Goal: Browse casually

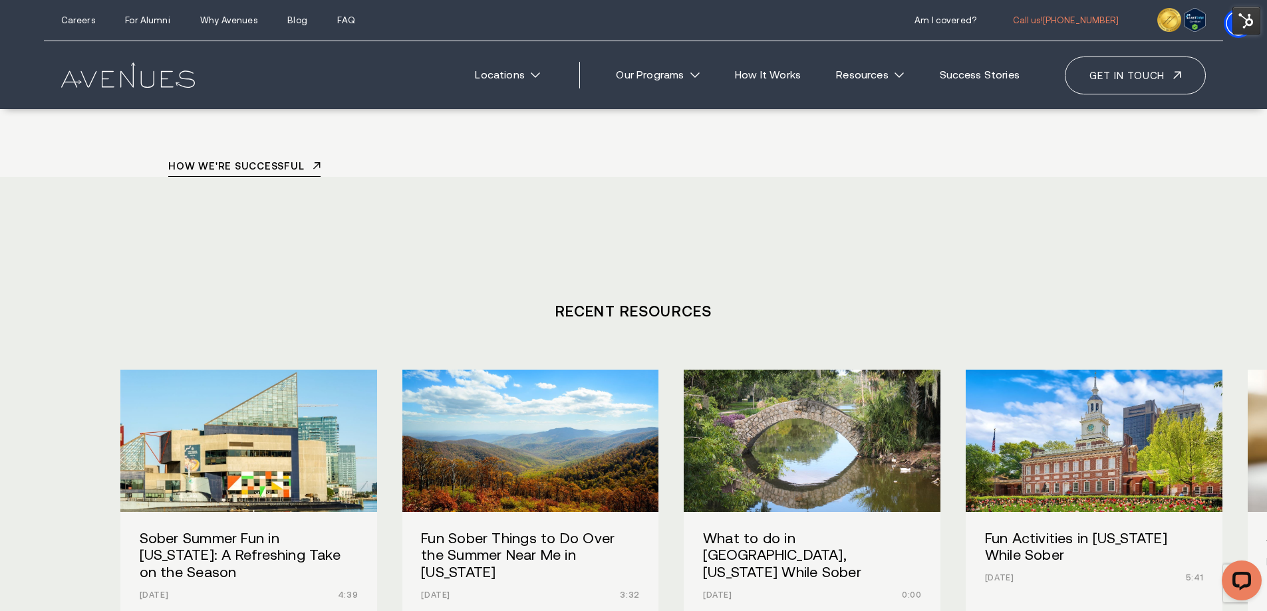
scroll to position [5584, 0]
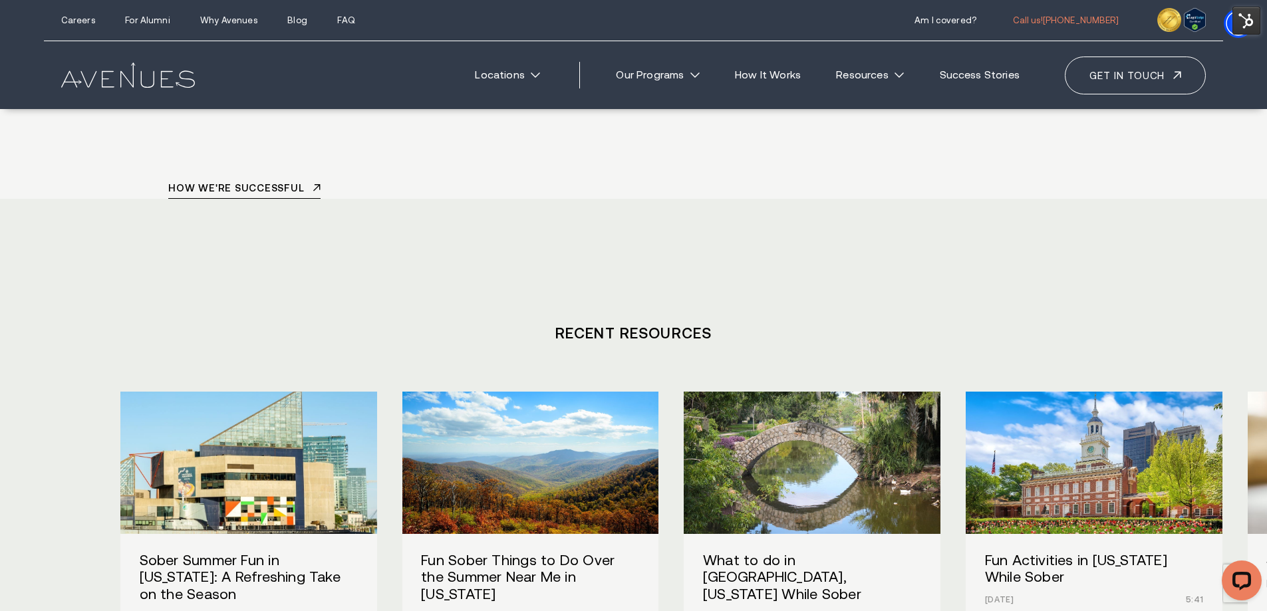
click at [311, 385] on img "/" at bounding box center [249, 463] width 282 height 156
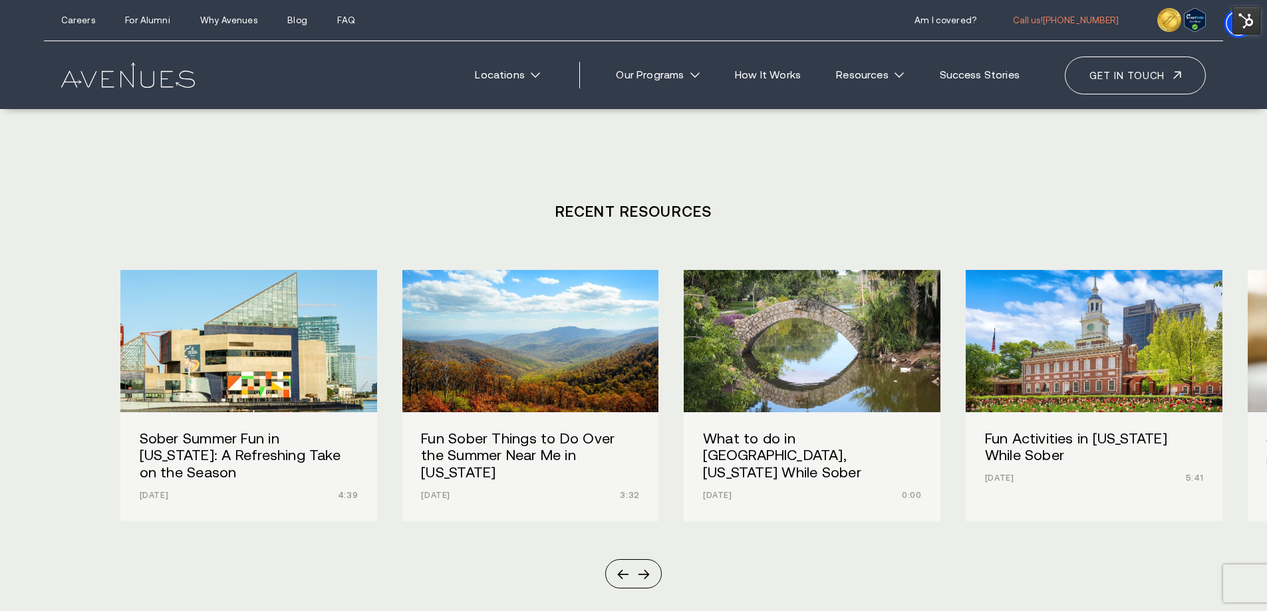
scroll to position [5699, 0]
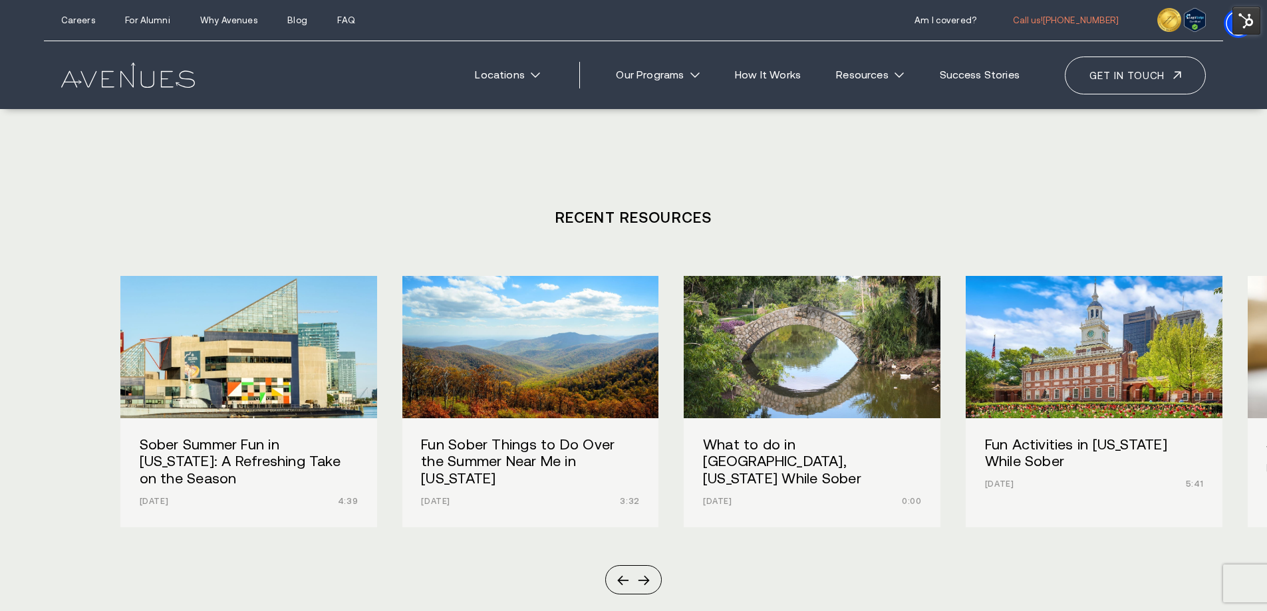
click at [518, 269] on img "/" at bounding box center [530, 347] width 282 height 156
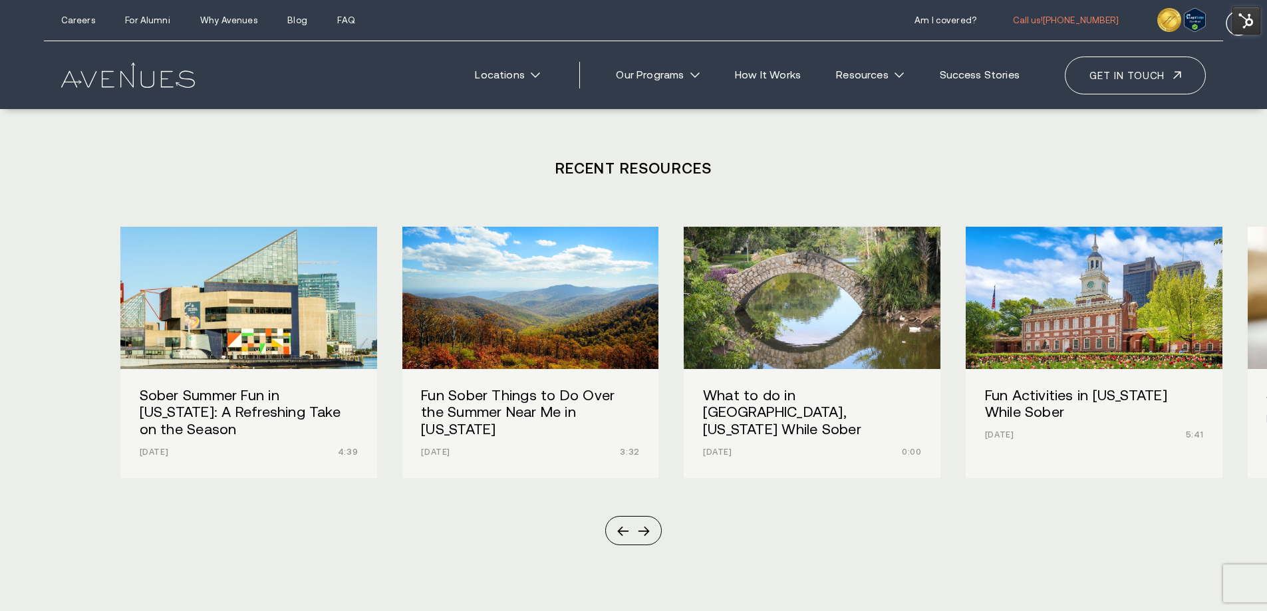
scroll to position [5699, 0]
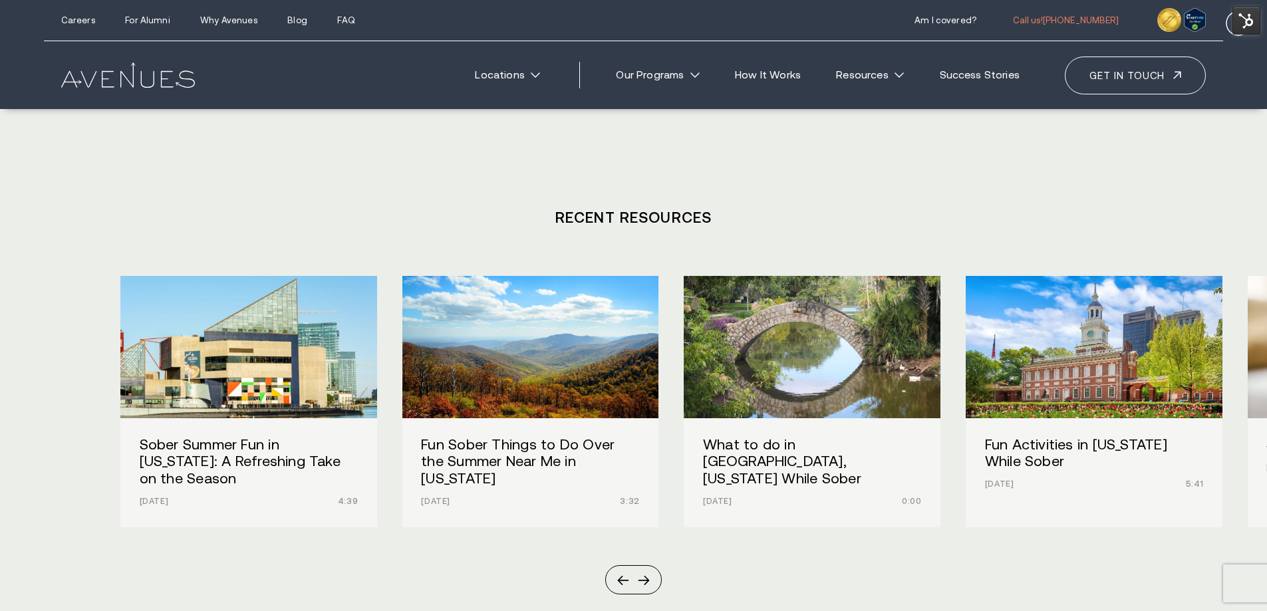
click at [733, 269] on img "/" at bounding box center [812, 347] width 282 height 156
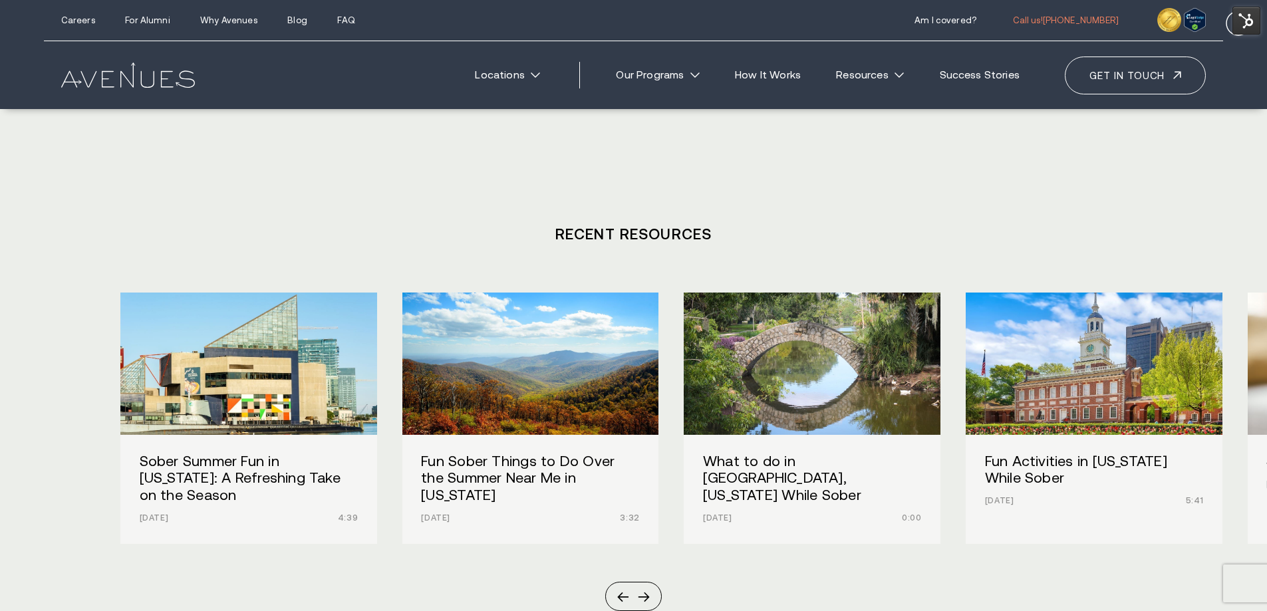
scroll to position [5682, 0]
click at [1067, 287] on img "/" at bounding box center [1094, 365] width 282 height 156
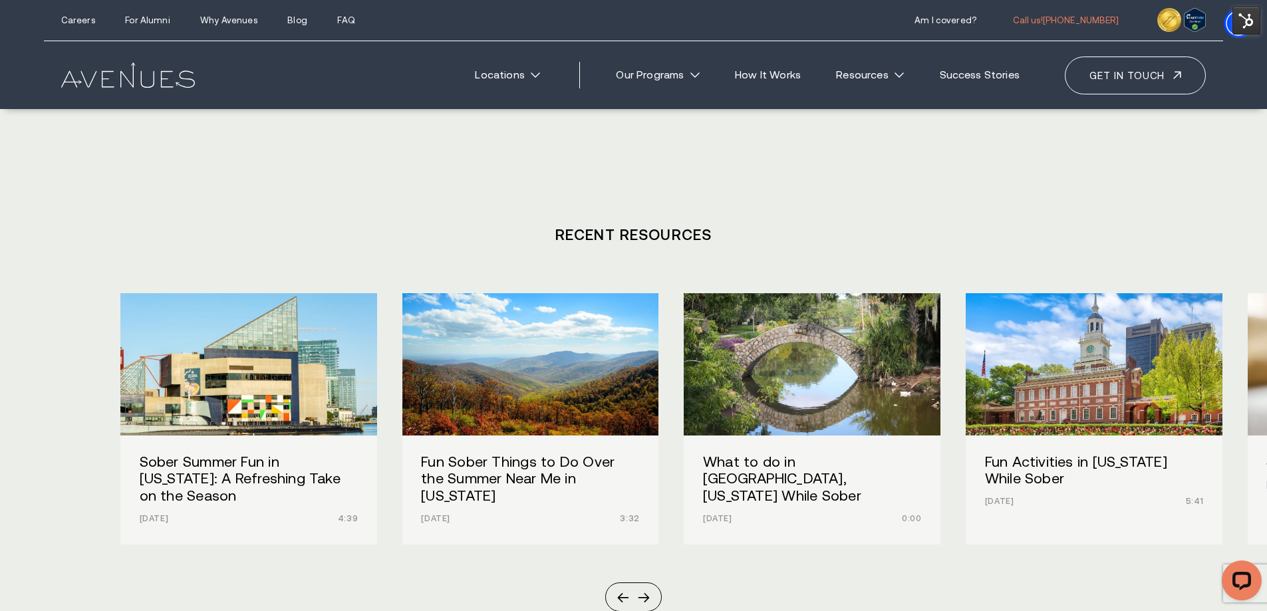
scroll to position [0, 0]
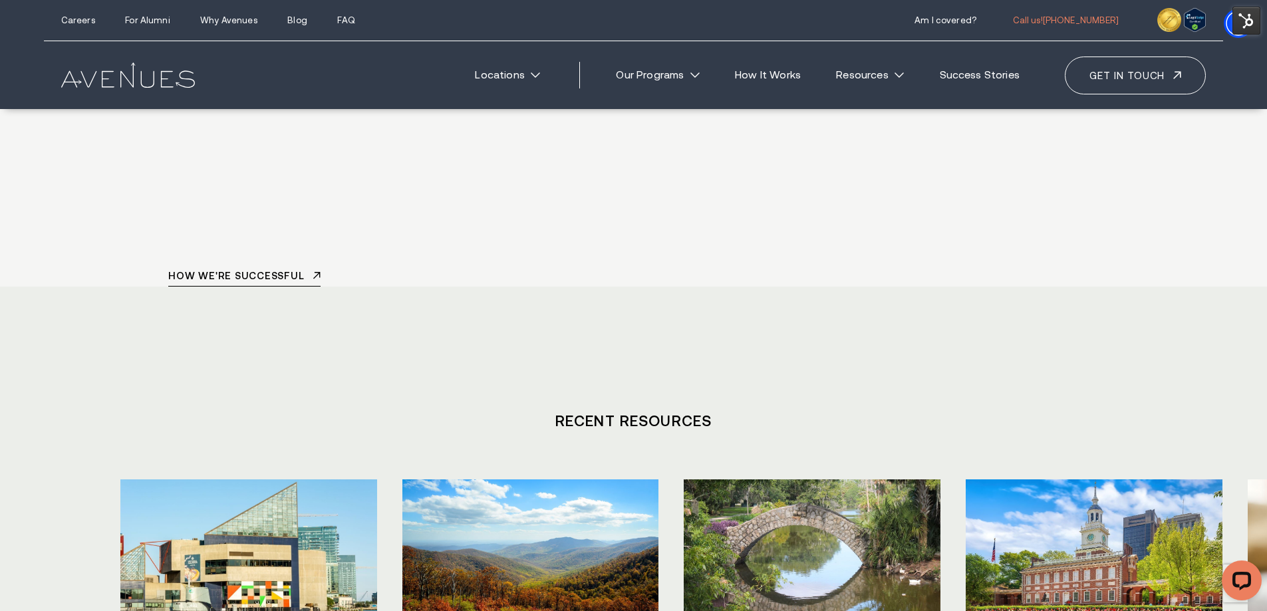
scroll to position [5483, 0]
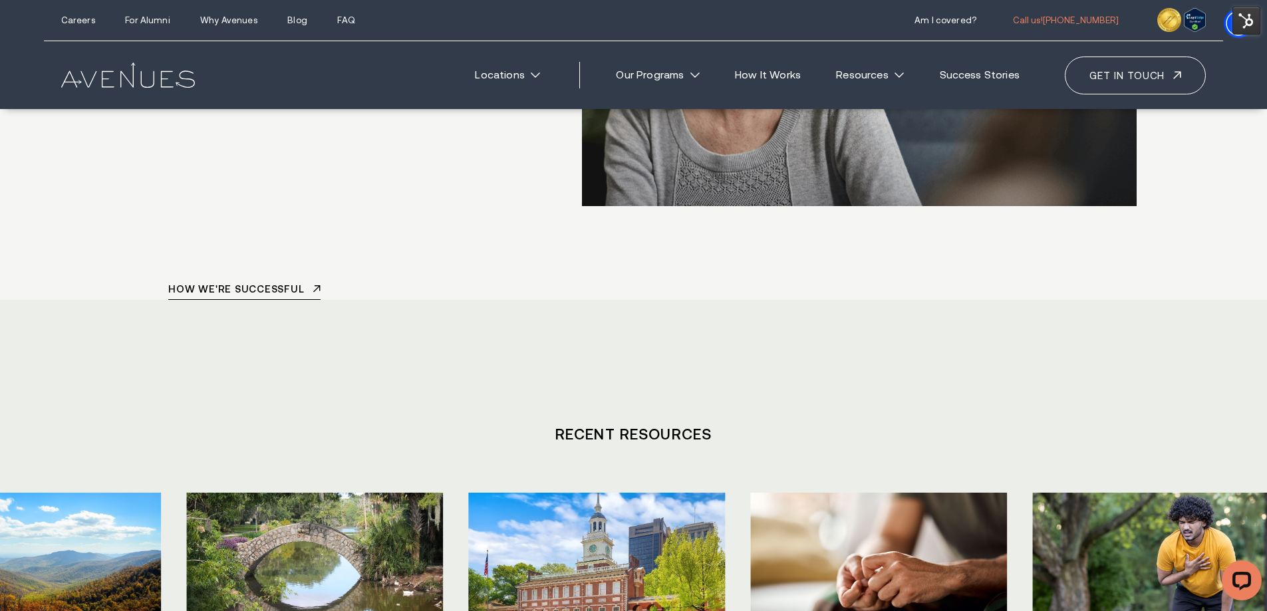
click at [632, 486] on img "/" at bounding box center [597, 564] width 282 height 156
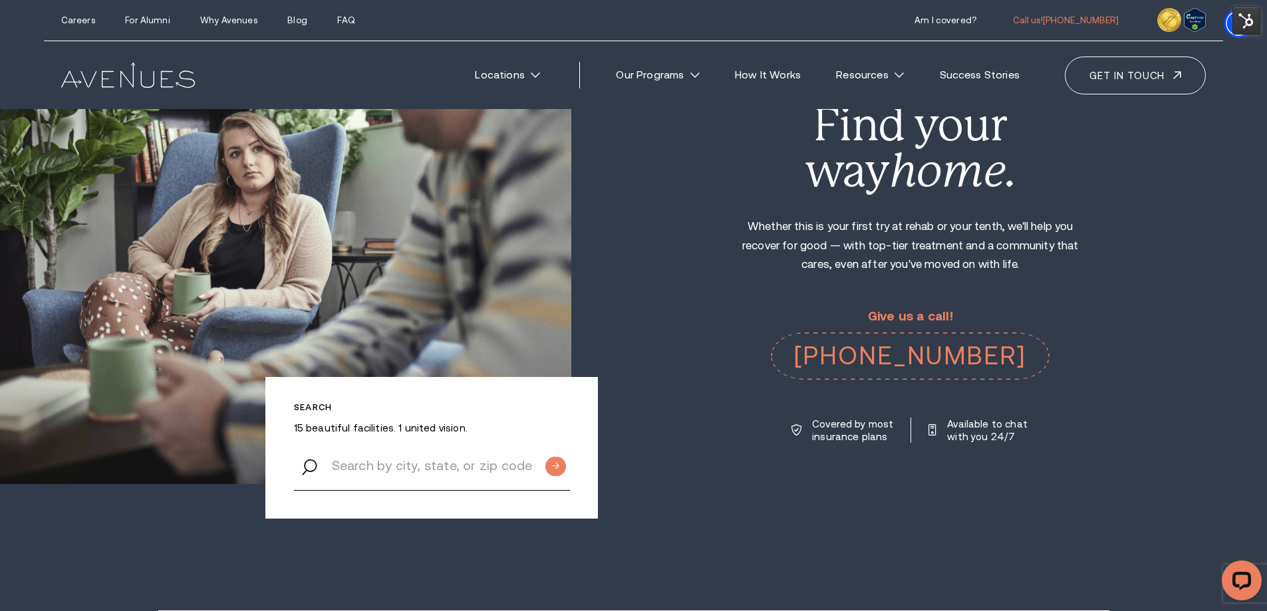
scroll to position [0, 0]
